Goal: Check status: Check status

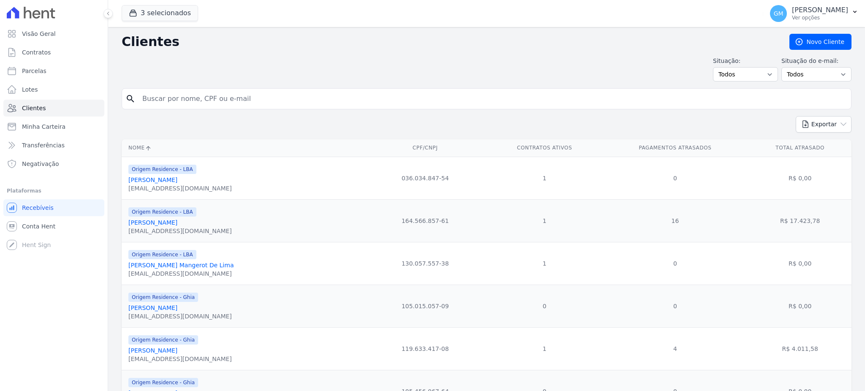
click at [226, 98] on input "search" at bounding box center [492, 98] width 711 height 17
paste input "[PERSON_NAME] DO [PERSON_NAME]"
type input "[PERSON_NAME] DO [PERSON_NAME]"
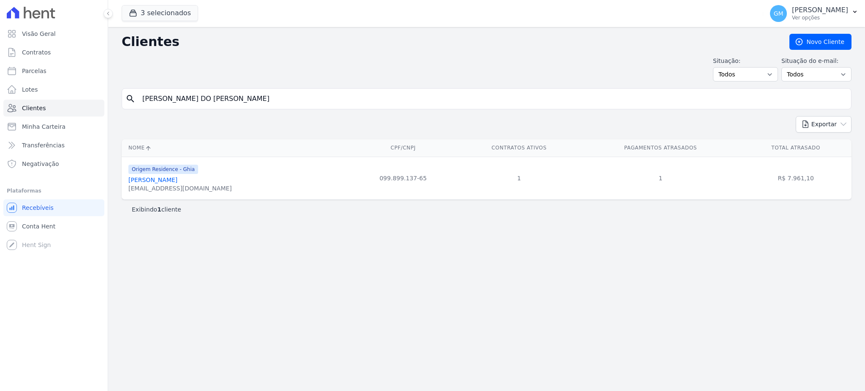
click at [177, 180] on link "[PERSON_NAME]" at bounding box center [152, 180] width 49 height 7
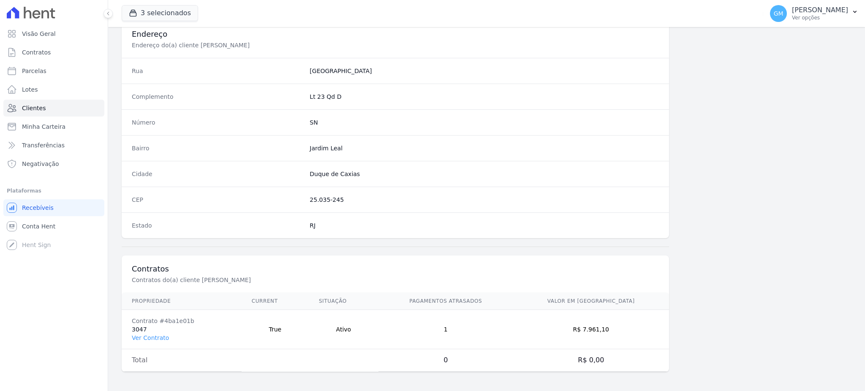
scroll to position [400, 0]
click at [161, 336] on link "Ver Contrato" at bounding box center [150, 336] width 37 height 7
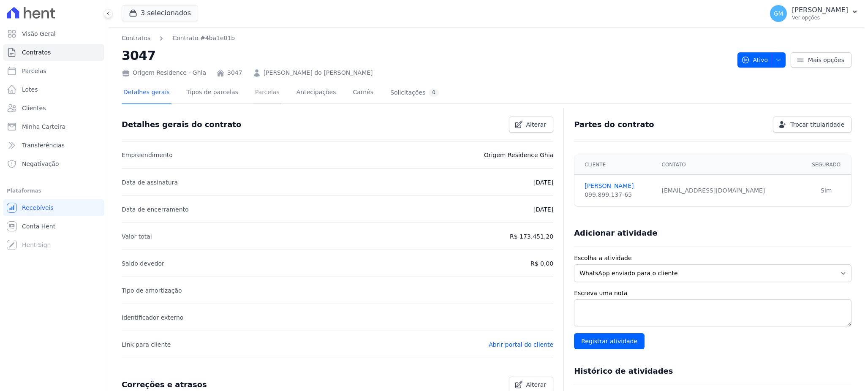
click at [258, 88] on link "Parcelas" at bounding box center [267, 93] width 28 height 22
